Goal: Task Accomplishment & Management: Manage account settings

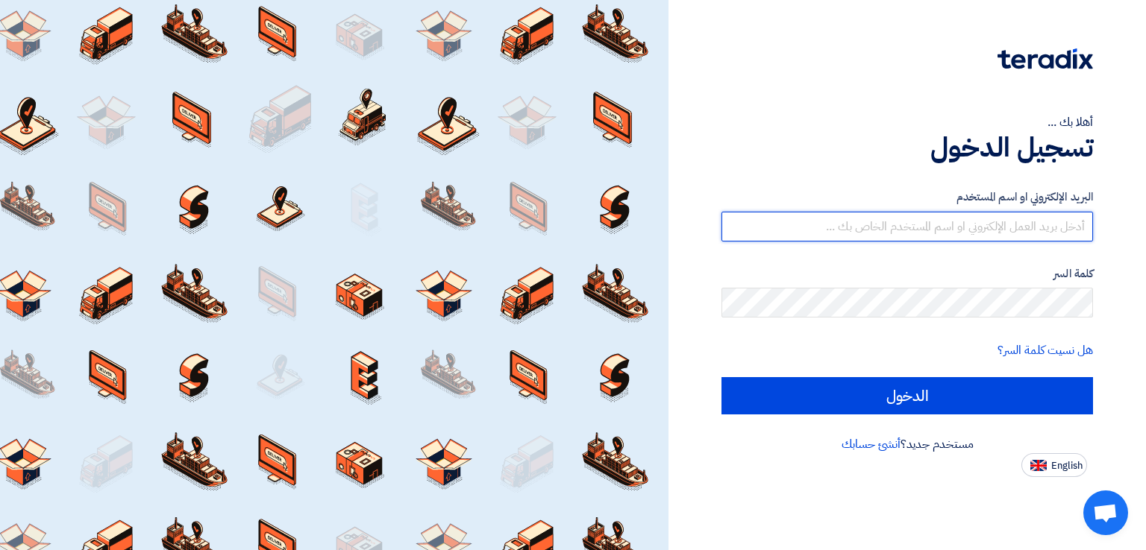
click at [876, 233] on input "text" at bounding box center [906, 227] width 371 height 30
type input "[EMAIL_ADDRESS][DOMAIN_NAME]"
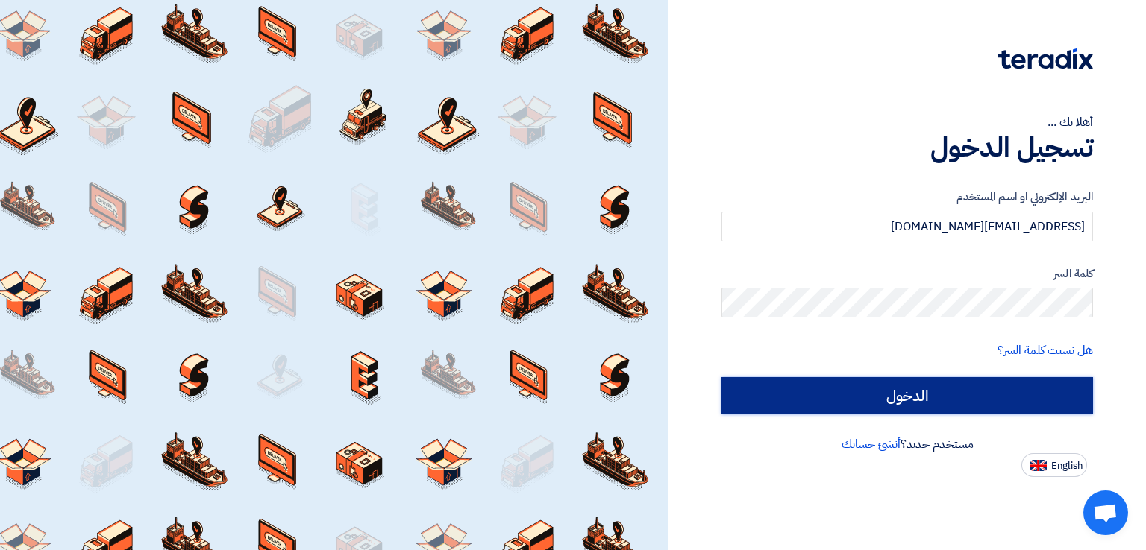
click at [771, 389] on input "الدخول" at bounding box center [906, 395] width 371 height 37
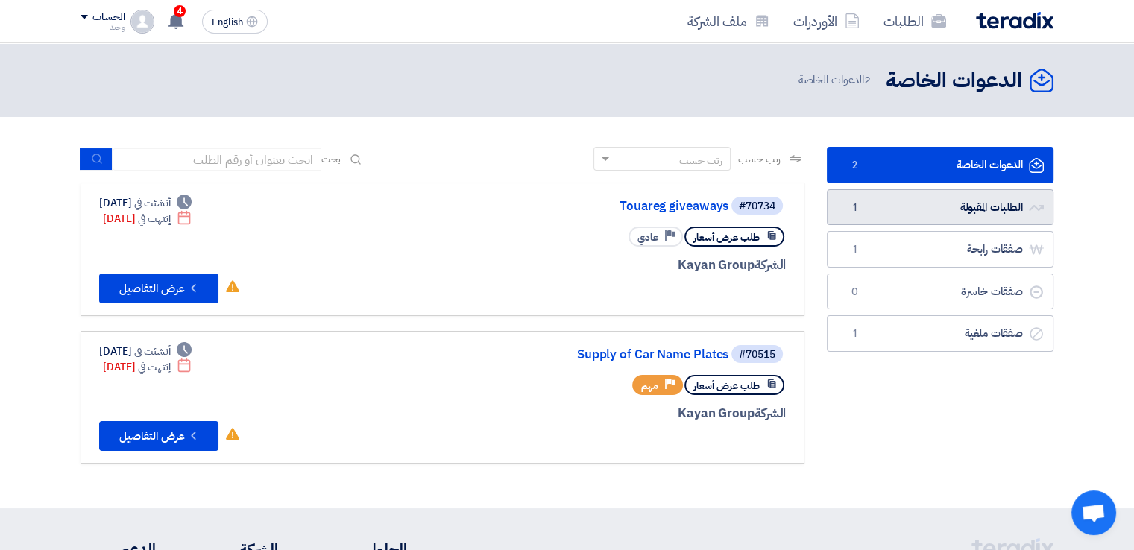
click at [891, 221] on link "الطلبات المقبولة الطلبات المقبولة 1" at bounding box center [940, 207] width 227 height 37
